Goal: Transaction & Acquisition: Book appointment/travel/reservation

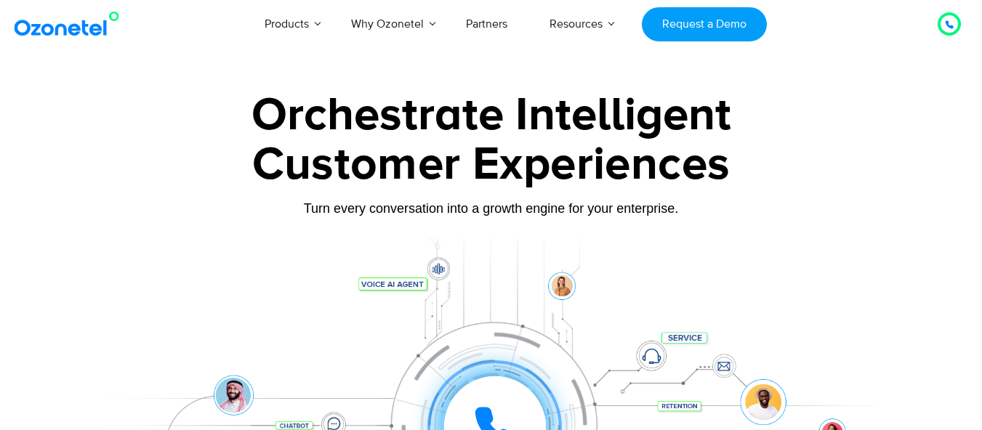
click at [56, 31] on img at bounding box center [70, 24] width 118 height 26
click at [75, 30] on img at bounding box center [70, 24] width 118 height 26
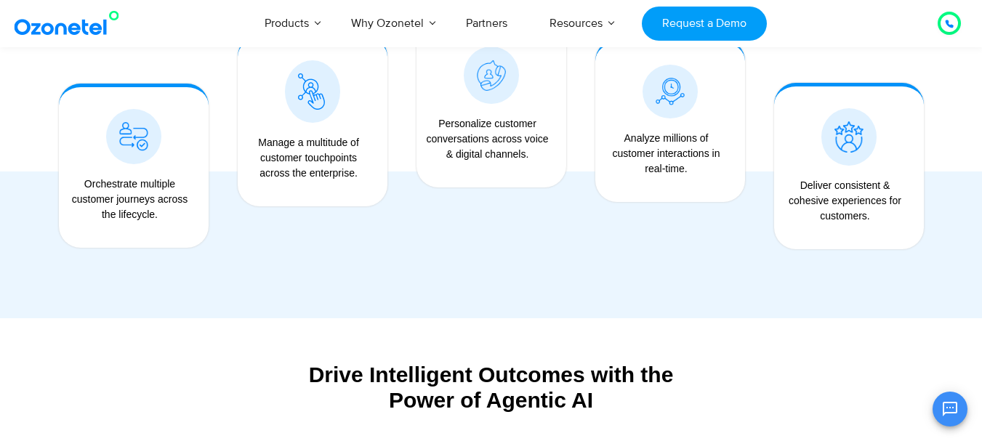
scroll to position [1267, 0]
click at [314, 97] on img at bounding box center [311, 92] width 27 height 36
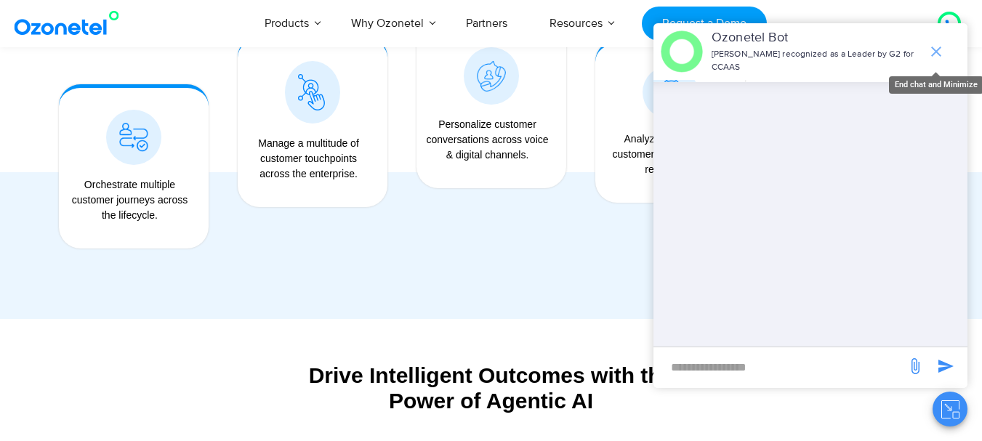
click at [933, 52] on icon "end chat or minimize" at bounding box center [935, 51] width 17 height 17
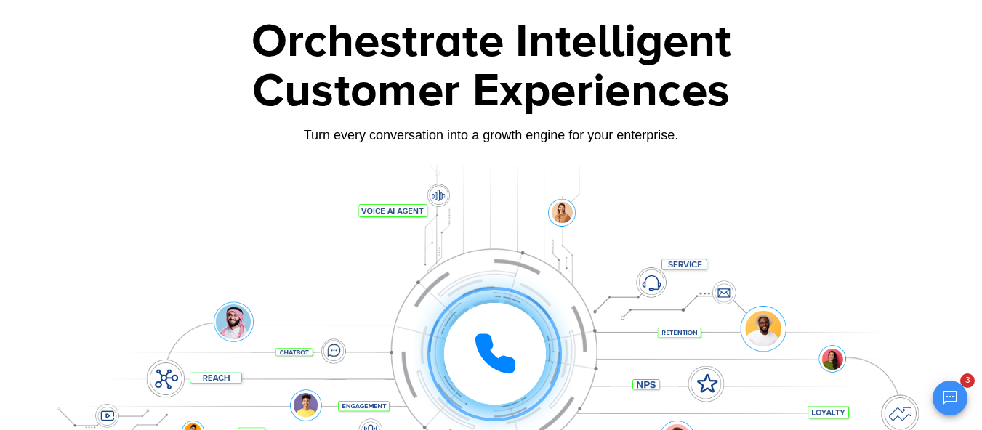
scroll to position [0, 0]
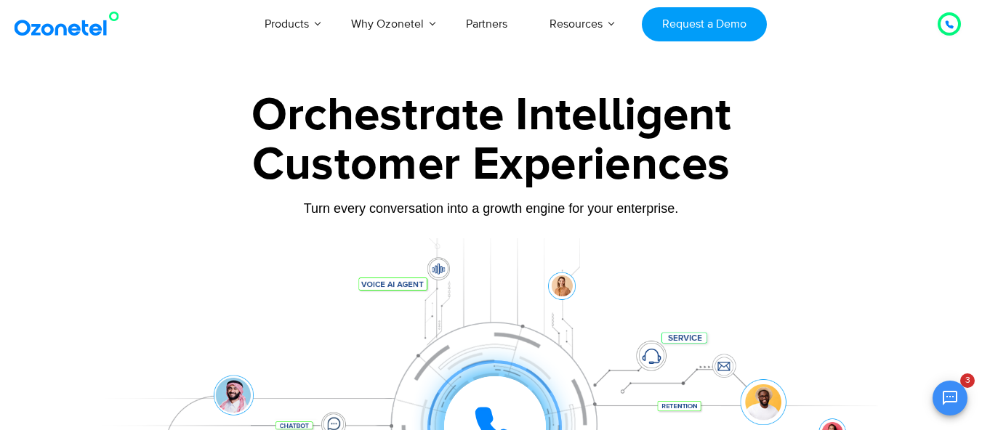
click at [946, 25] on icon at bounding box center [949, 24] width 9 height 9
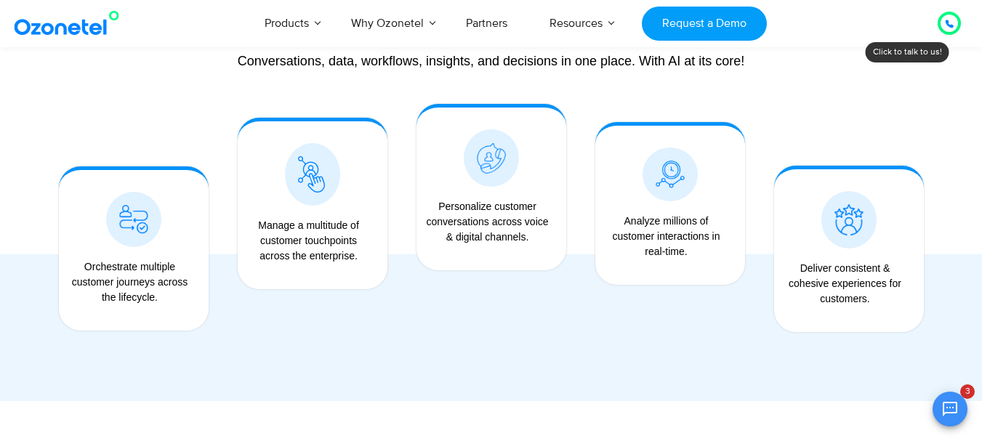
scroll to position [1191, 0]
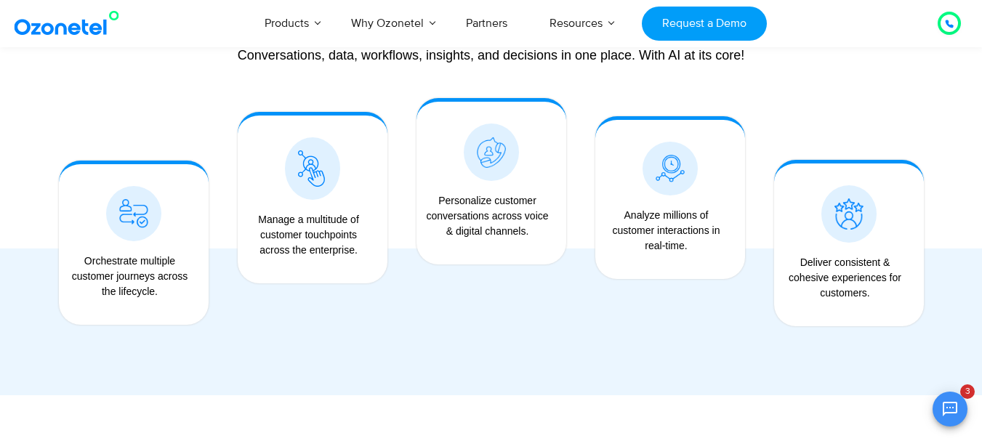
click at [306, 178] on img at bounding box center [311, 168] width 27 height 36
click at [316, 175] on img at bounding box center [311, 168] width 27 height 36
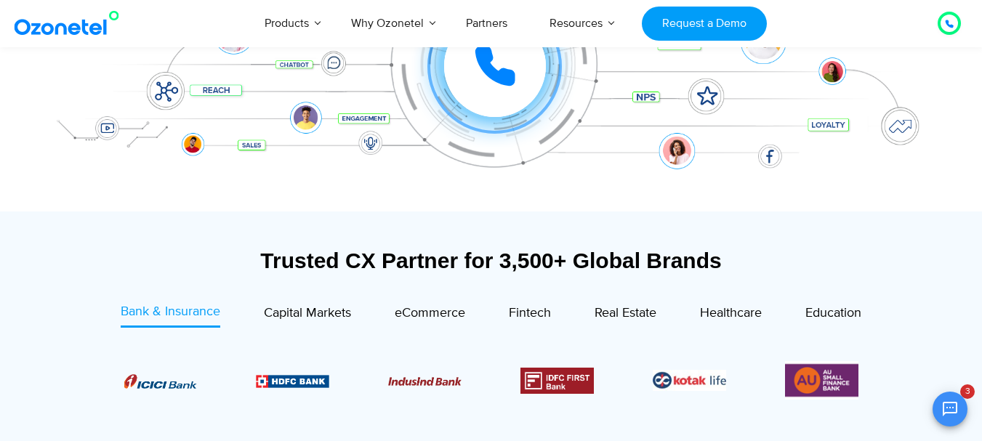
scroll to position [361, 0]
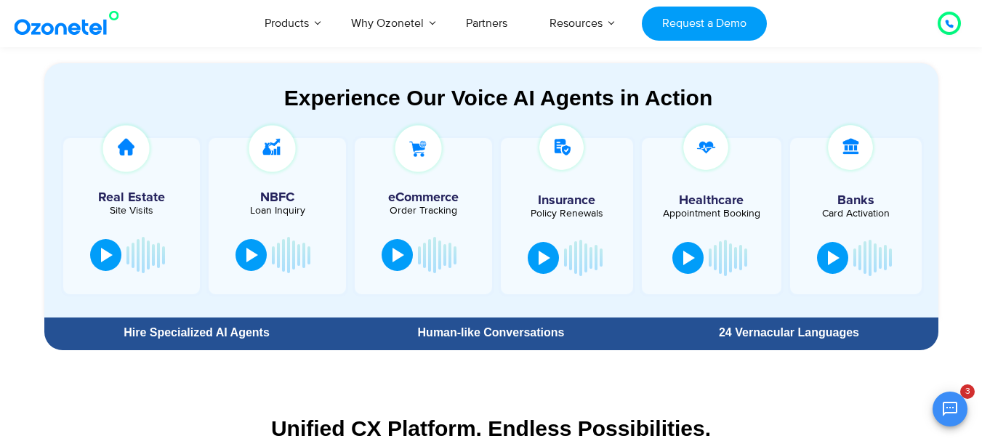
click at [442, 108] on div "Experience Our Voice AI Agents in Action" at bounding box center [498, 97] width 879 height 25
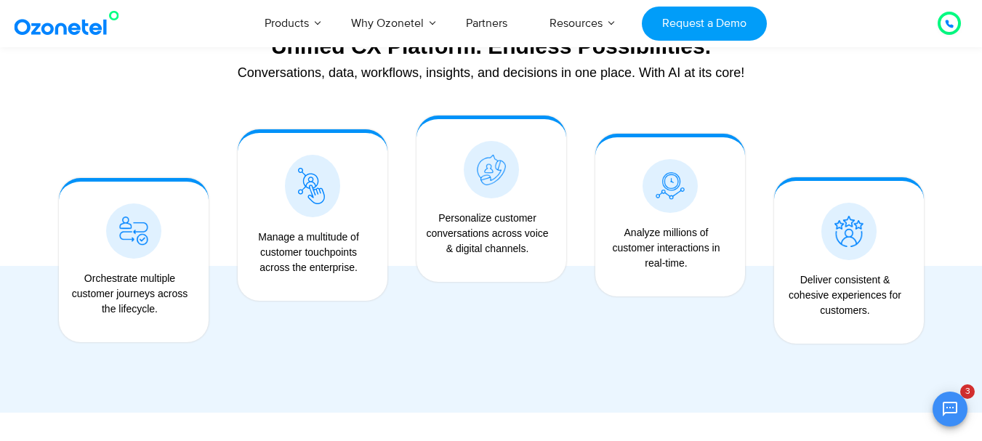
scroll to position [1173, 0]
click at [496, 186] on img at bounding box center [491, 170] width 29 height 31
click at [486, 195] on span at bounding box center [491, 170] width 55 height 57
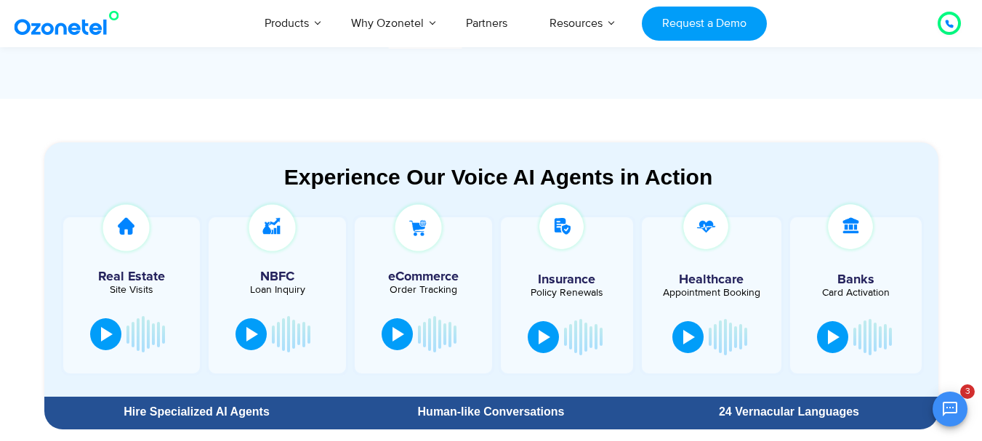
scroll to position [711, 0]
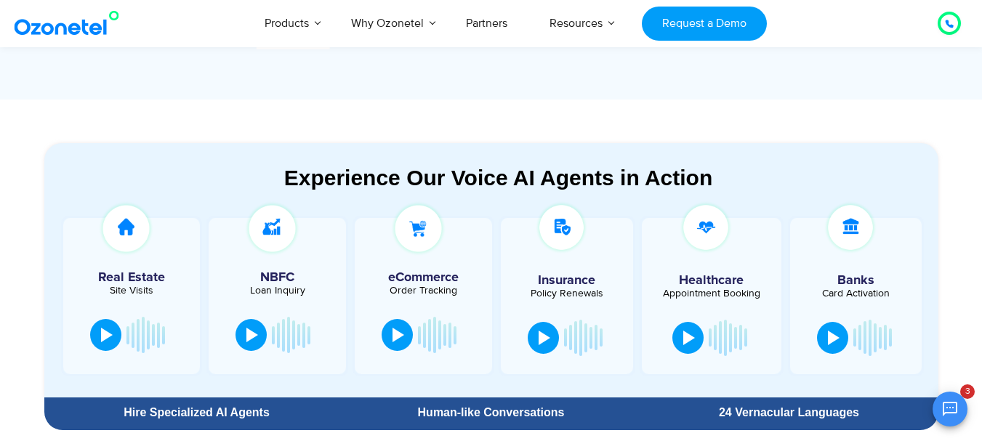
click at [429, 257] on div at bounding box center [423, 296] width 137 height 156
click at [396, 336] on div at bounding box center [398, 333] width 12 height 15
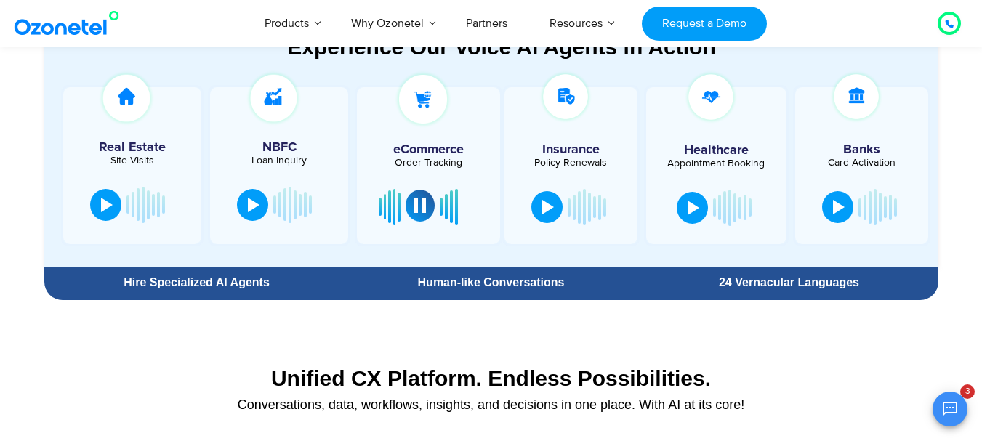
scroll to position [843, 0]
click at [418, 215] on button at bounding box center [420, 205] width 29 height 32
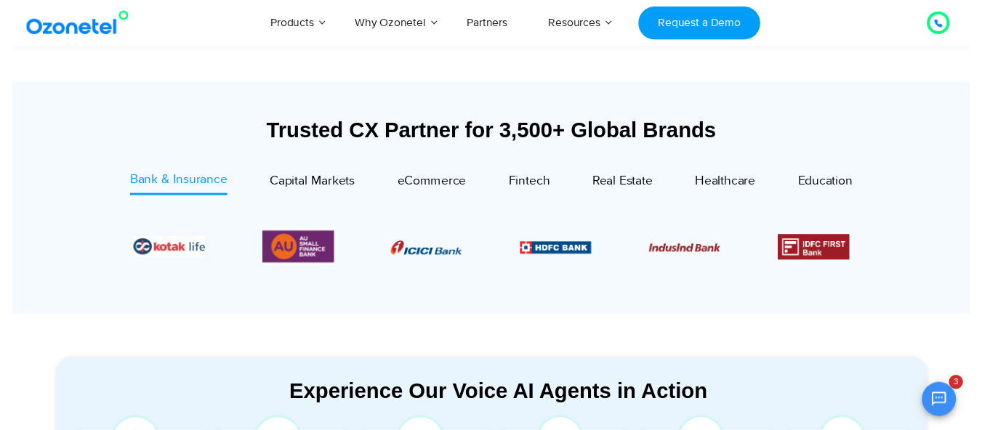
scroll to position [0, 0]
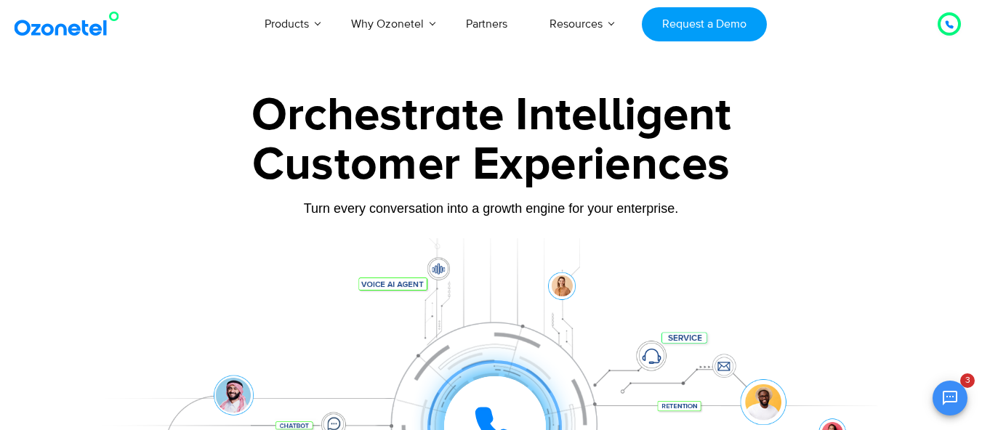
click at [80, 33] on img at bounding box center [70, 24] width 118 height 26
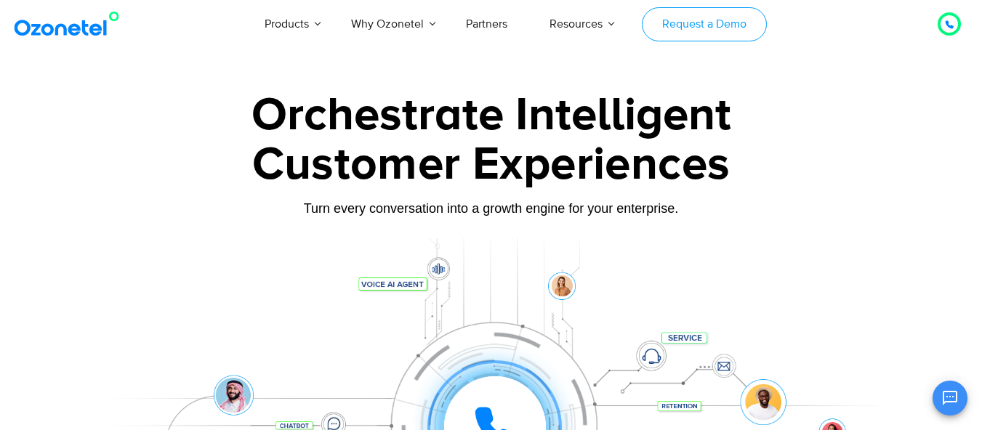
click at [701, 23] on link "Request a Demo" at bounding box center [704, 24] width 124 height 34
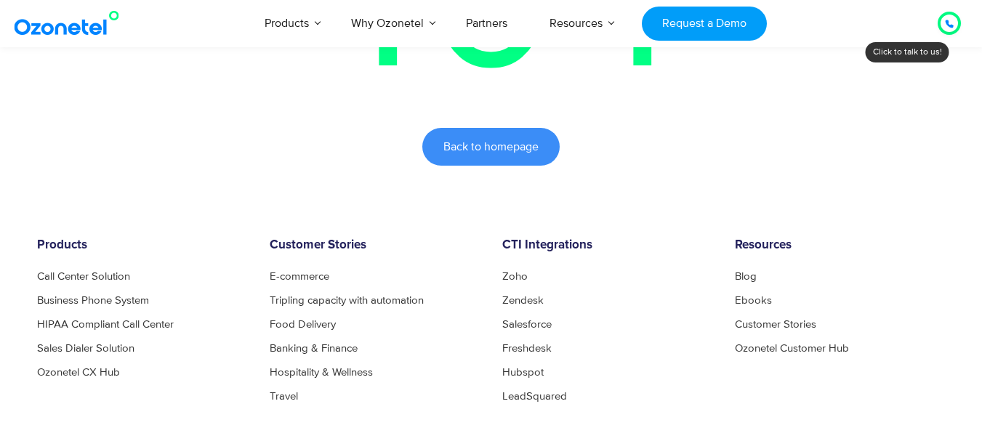
scroll to position [459, 0]
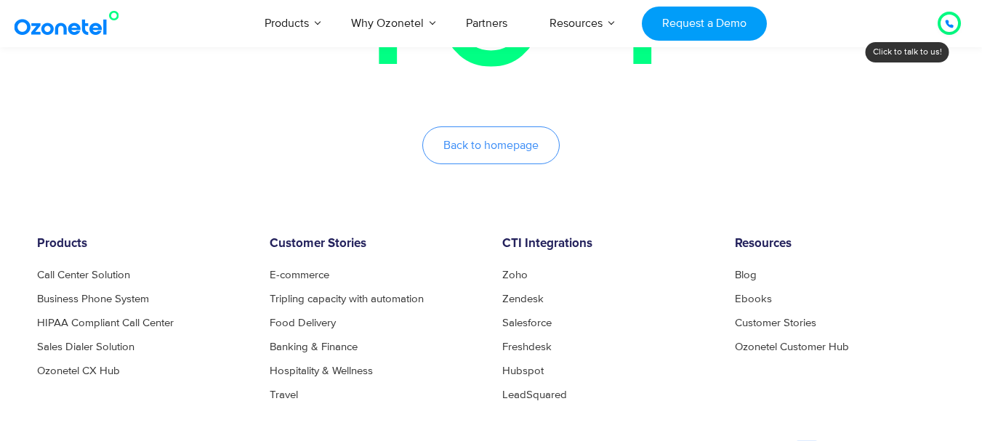
click at [473, 151] on span "Back to homepage" at bounding box center [490, 146] width 95 height 12
